Goal: Entertainment & Leisure: Consume media (video, audio)

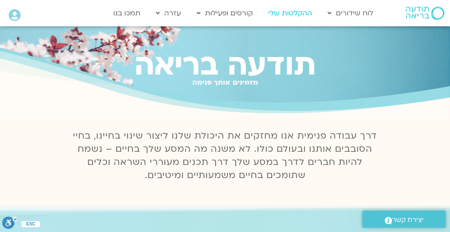
click at [291, 15] on link "ההקלטות שלי" at bounding box center [289, 13] width 53 height 17
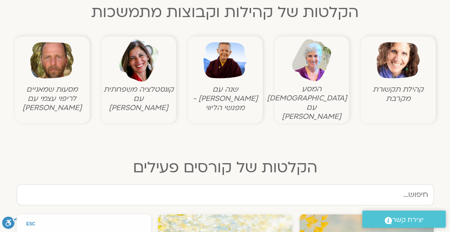
scroll to position [307, 0]
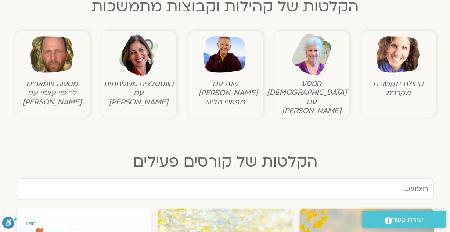
click at [414, 73] on img at bounding box center [397, 54] width 43 height 43
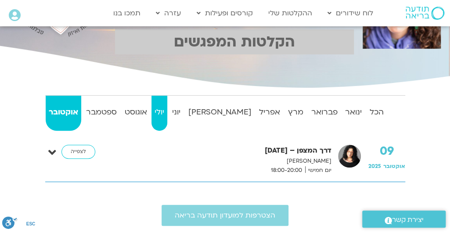
scroll to position [132, 0]
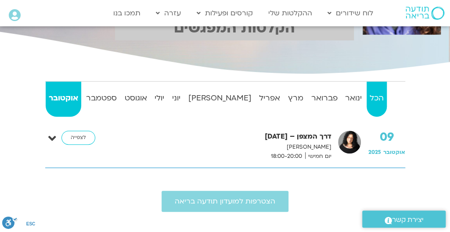
click at [372, 102] on strong "הכל" at bounding box center [377, 98] width 20 height 13
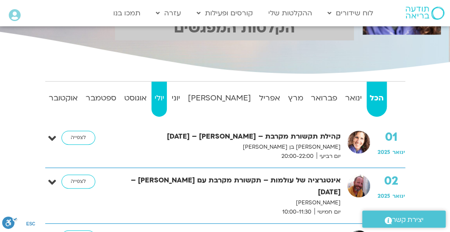
click at [167, 101] on strong "יולי" at bounding box center [159, 98] width 16 height 13
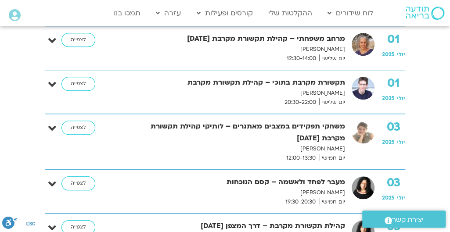
scroll to position [307, 0]
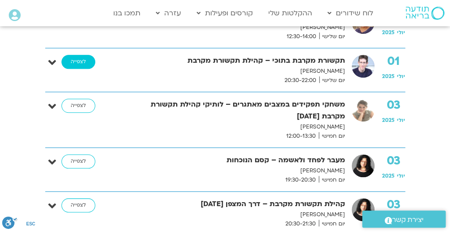
click at [77, 63] on link "לצפייה" at bounding box center [78, 62] width 34 height 14
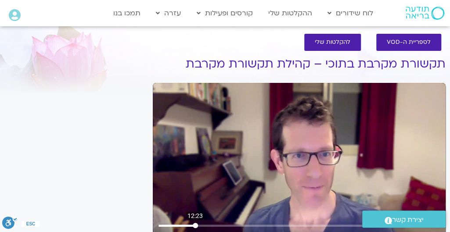
click at [195, 226] on input "Seek" at bounding box center [299, 225] width 281 height 5
click at [414, 196] on div "Skip Ad 16:33 play_arrow 0:12:29 / 1:40:56 volume_up Mute tune Resolution Auto …" at bounding box center [299, 165] width 293 height 165
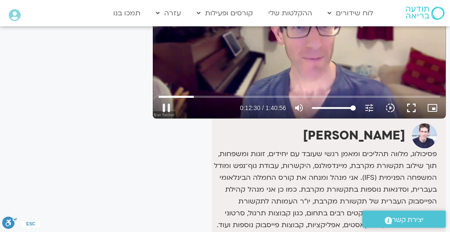
scroll to position [140, 0]
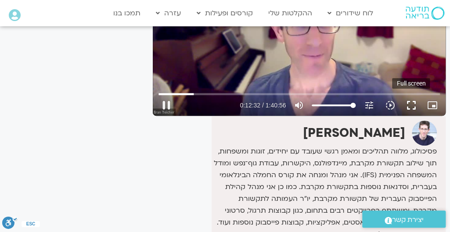
click at [413, 104] on button "fullscreen" at bounding box center [410, 105] width 21 height 21
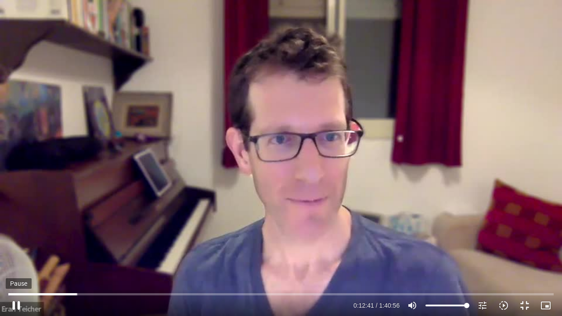
click at [19, 306] on button "pause" at bounding box center [16, 305] width 21 height 21
type input "762.004464"
click at [520, 307] on button "fullscreen_exit" at bounding box center [524, 305] width 21 height 21
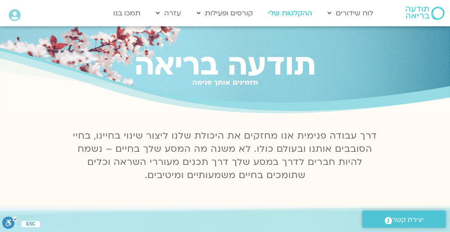
click at [280, 9] on link "ההקלטות שלי" at bounding box center [289, 13] width 53 height 17
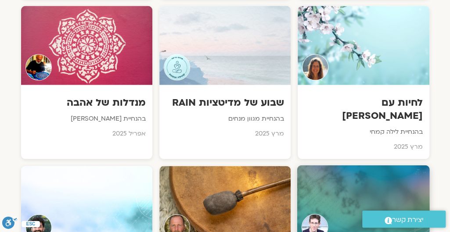
scroll to position [3381, 0]
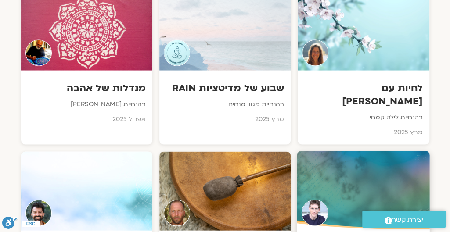
click at [375, 151] on div at bounding box center [363, 191] width 133 height 80
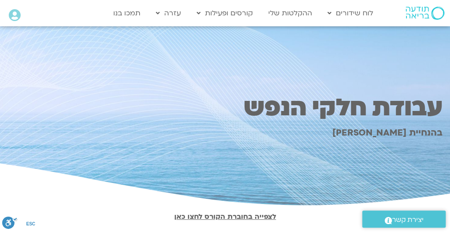
click at [235, 214] on link "לצפייה בחוברת הקורס לחצו כאן" at bounding box center [225, 217] width 102 height 10
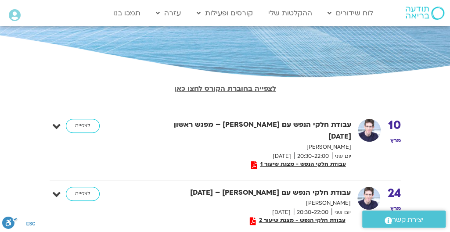
scroll to position [132, 0]
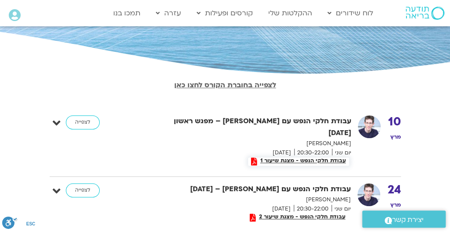
click at [281, 158] on span "עבודת חלקי הנפש - מצגת שיעור 1" at bounding box center [303, 161] width 92 height 6
click at [374, 127] on img at bounding box center [369, 126] width 23 height 23
click at [83, 123] on link "לצפייה" at bounding box center [83, 122] width 34 height 14
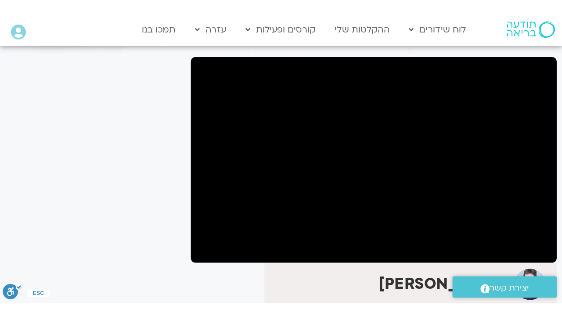
scroll to position [88, 0]
